Goal: Find specific page/section: Find specific page/section

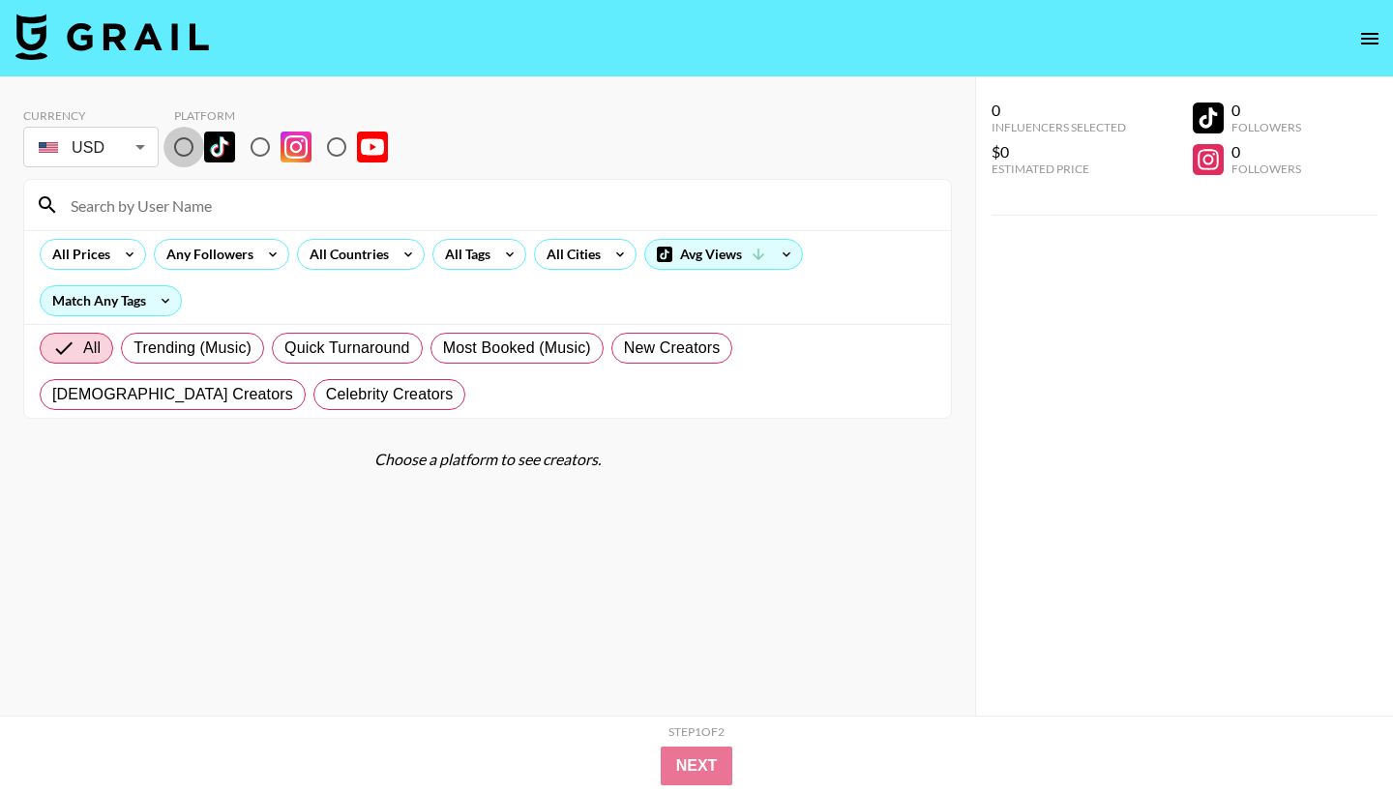
click at [189, 144] on input "radio" at bounding box center [183, 147] width 41 height 41
radio input "true"
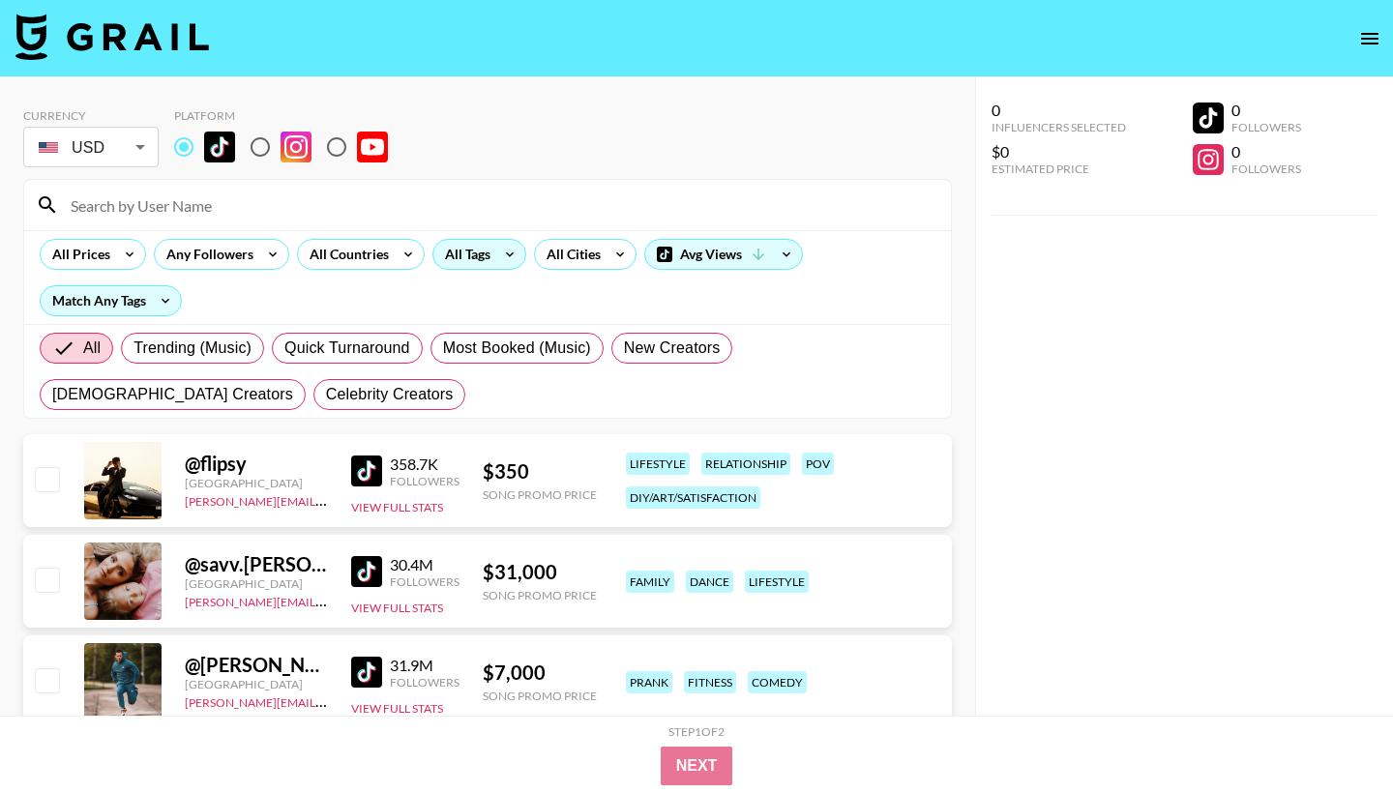
click at [500, 257] on icon at bounding box center [509, 254] width 31 height 29
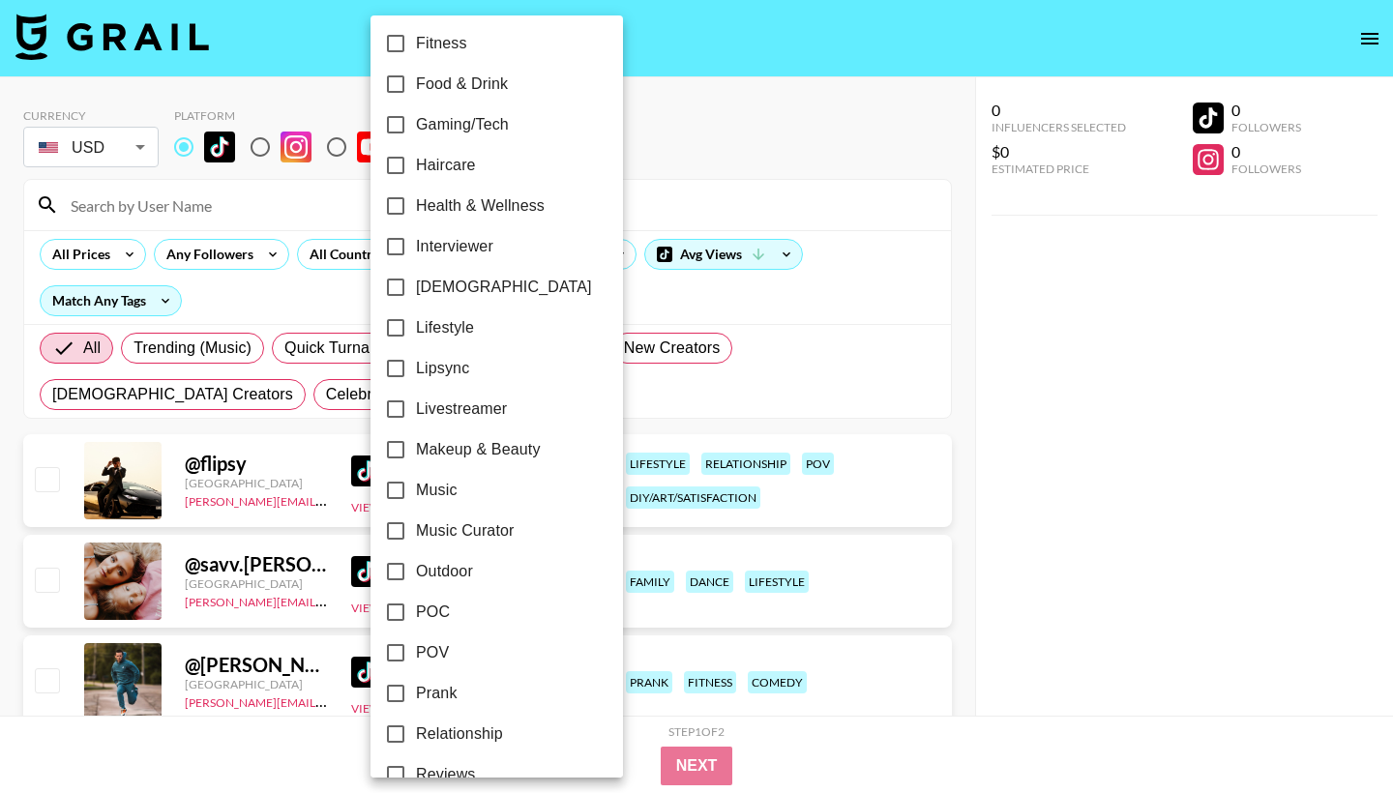
scroll to position [705, 0]
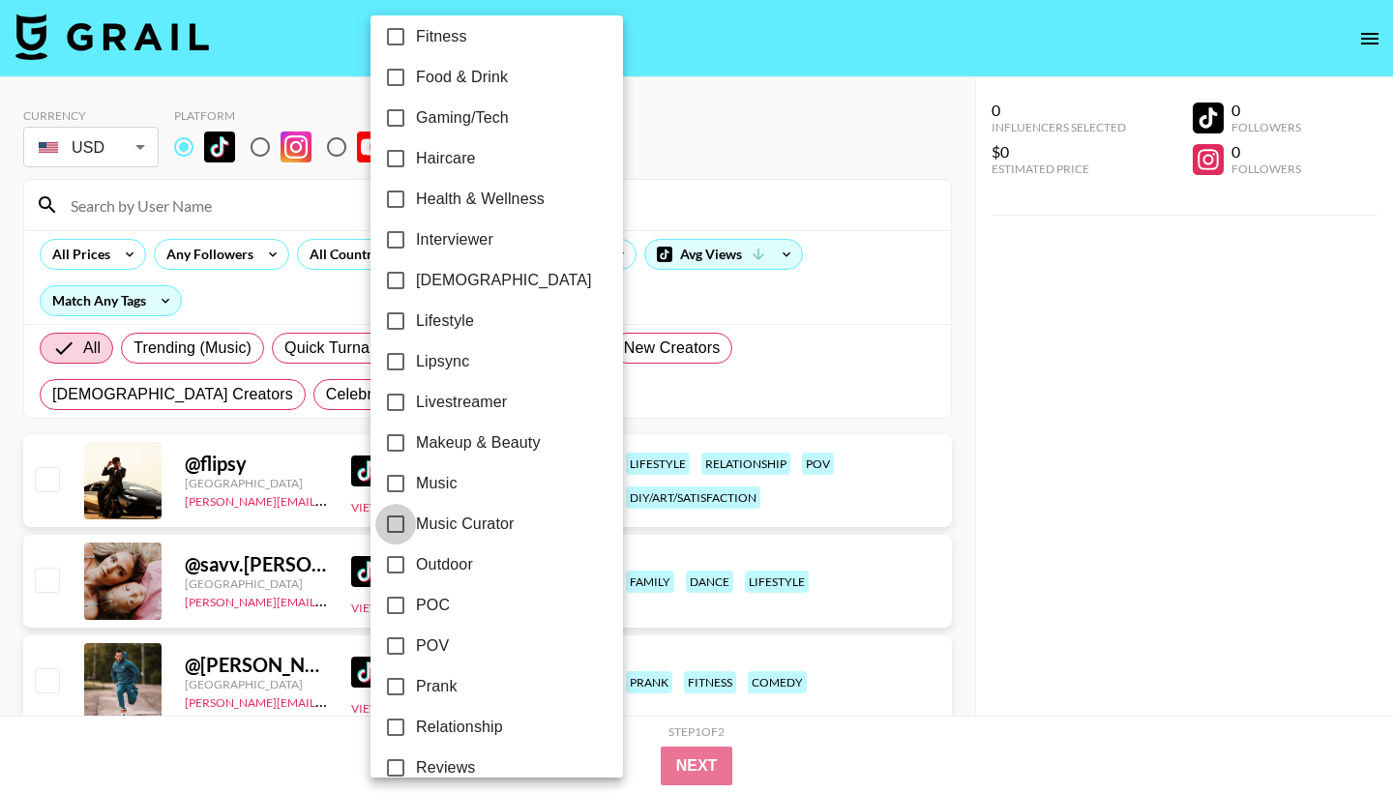
click at [394, 518] on input "Music Curator" at bounding box center [395, 524] width 41 height 41
checkbox input "true"
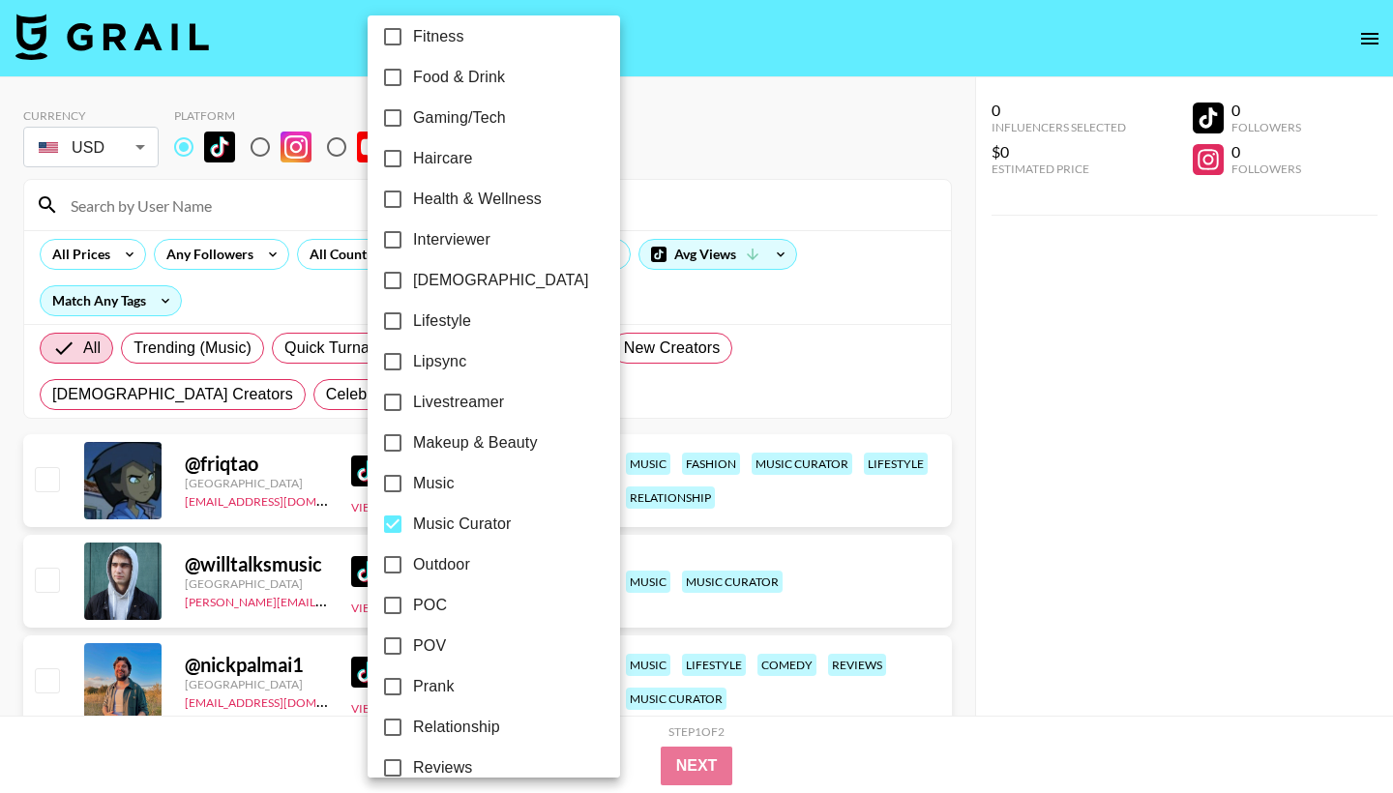
click at [621, 298] on div at bounding box center [696, 396] width 1393 height 793
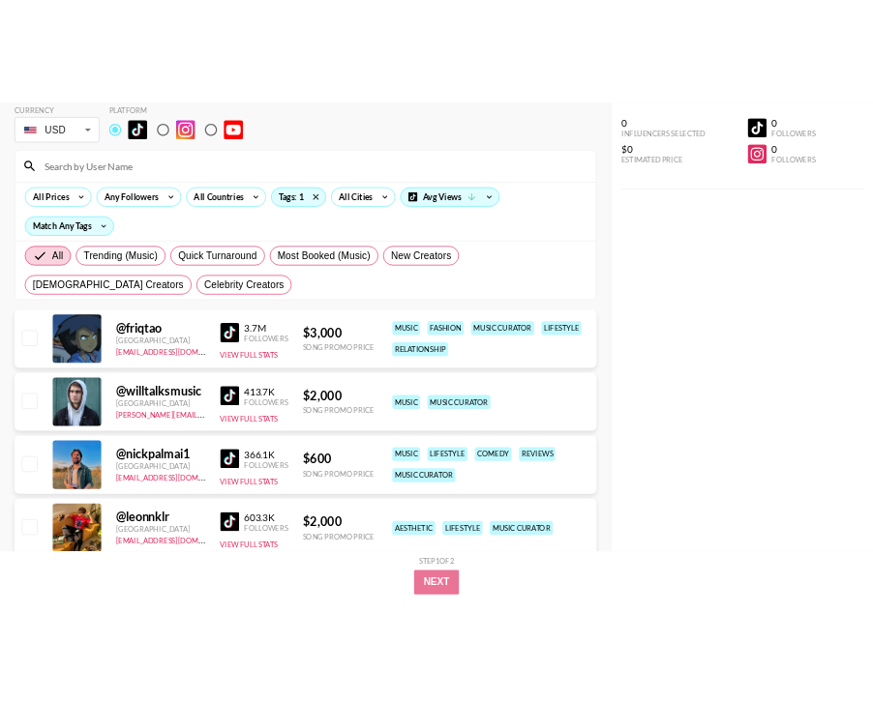
scroll to position [97, 0]
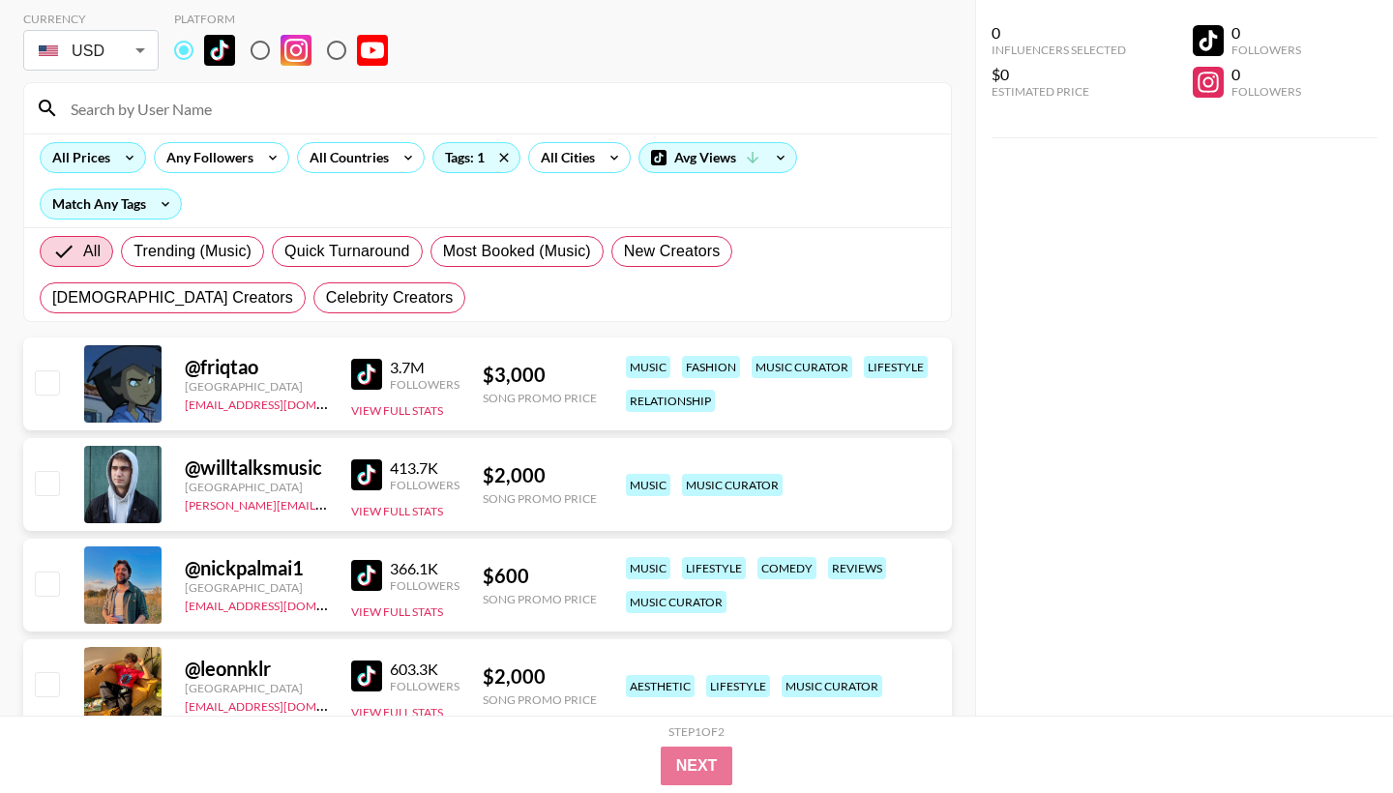
click at [118, 164] on icon at bounding box center [129, 157] width 31 height 29
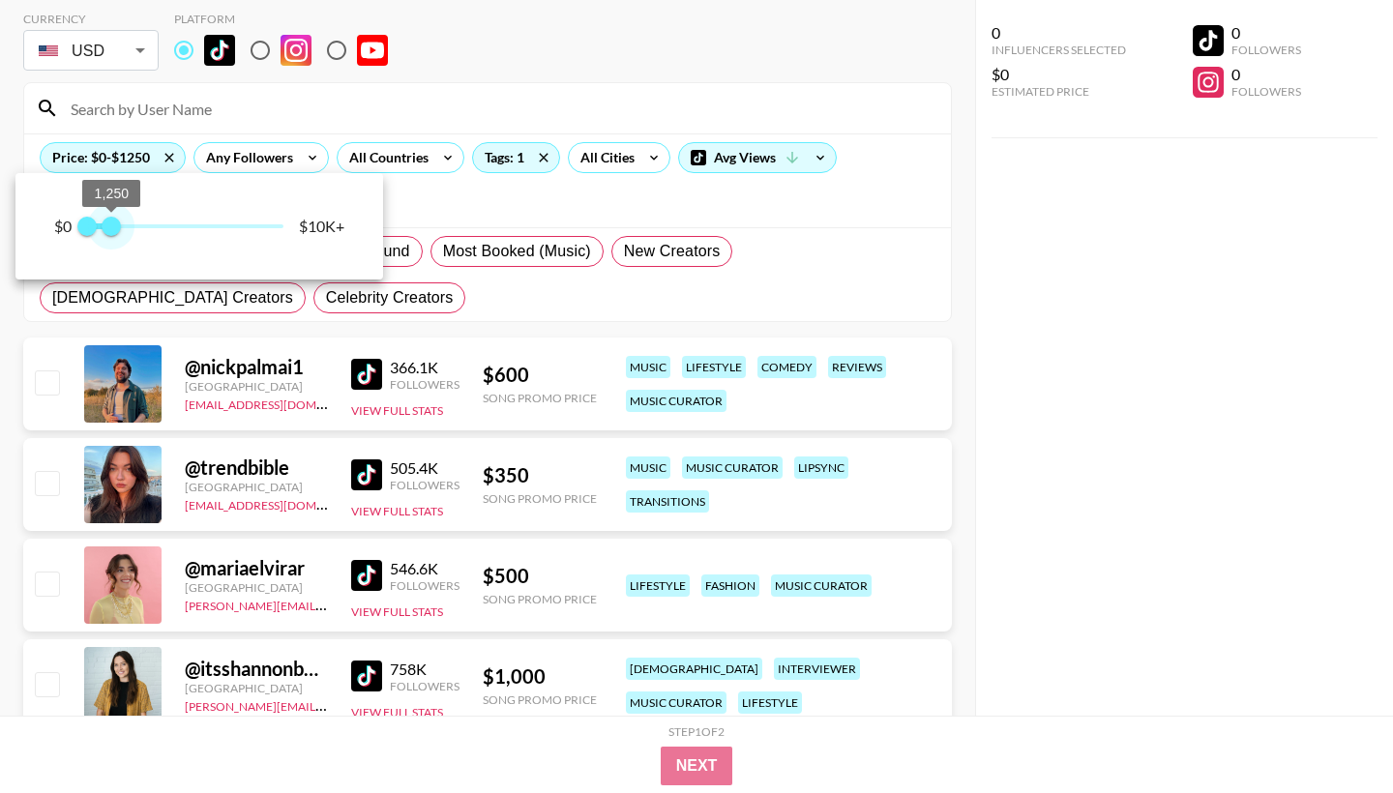
type input "750"
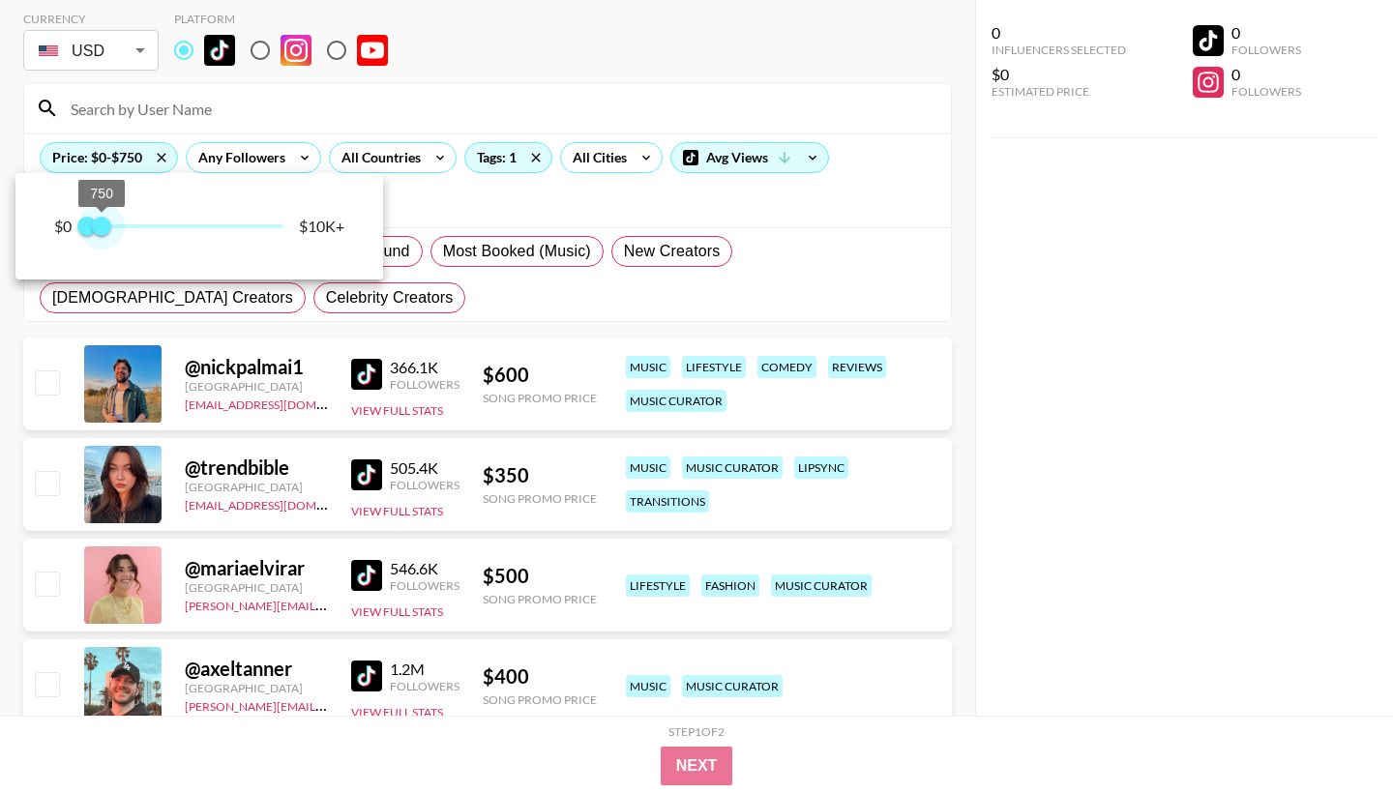
drag, startPoint x: 283, startPoint y: 233, endPoint x: 103, endPoint y: 238, distance: 181.0
click at [103, 236] on span "750" at bounding box center [101, 226] width 19 height 19
click at [452, 294] on div at bounding box center [696, 396] width 1393 height 793
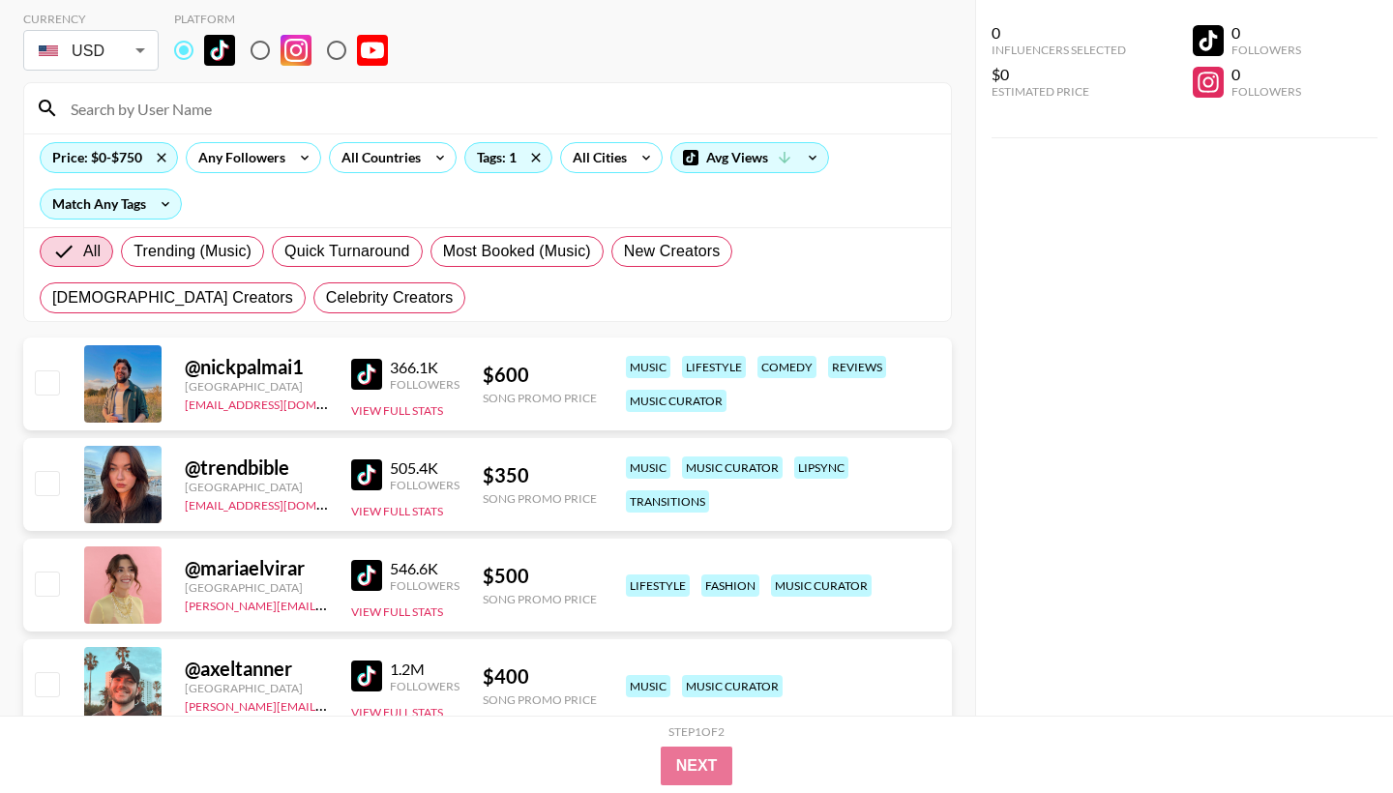
click at [364, 474] on img at bounding box center [366, 474] width 31 height 31
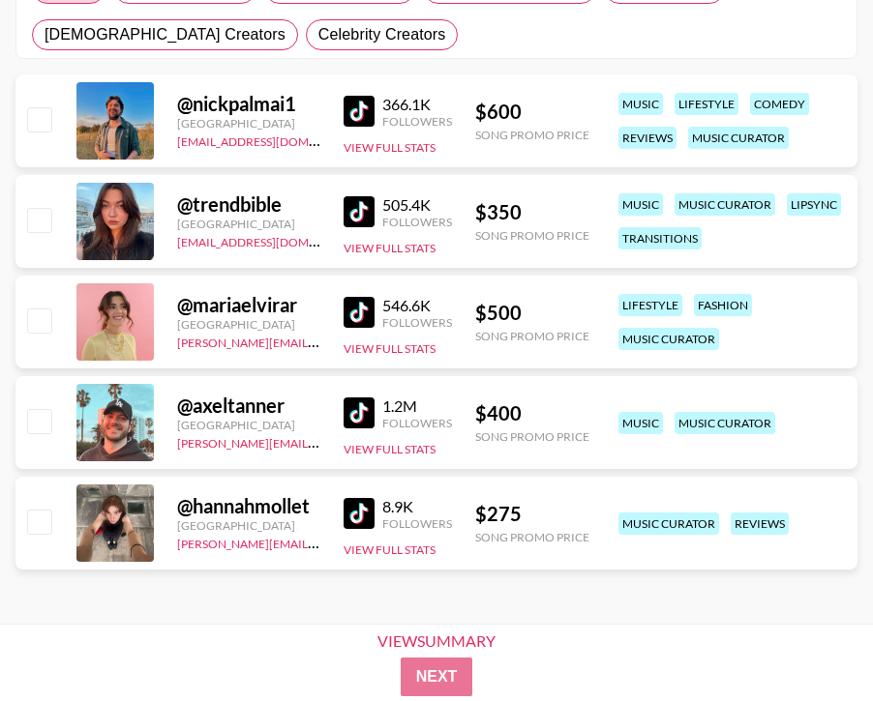
scroll to position [360, 0]
